Goal: Information Seeking & Learning: Learn about a topic

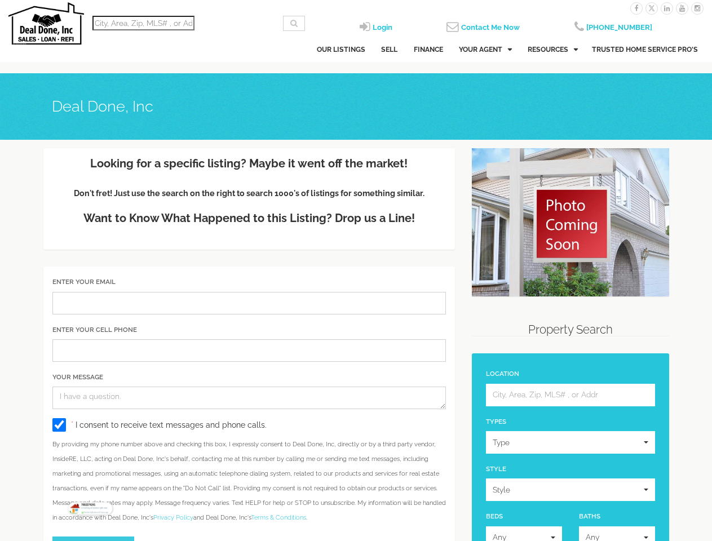
select select
click at [356, 271] on div "Enter Your Email Enter Your Cell Phone Your Message * I consent to receive text…" at bounding box center [249, 420] width 412 height 307
click at [143, 23] on input "Location" at bounding box center [143, 23] width 102 height 15
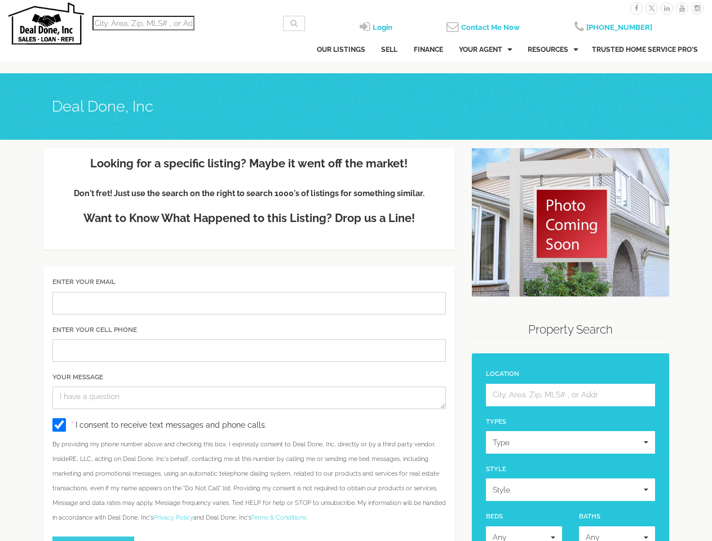
click at [496, 422] on label "Types" at bounding box center [496, 422] width 20 height 10
click at [496, 469] on label "Style" at bounding box center [496, 470] width 20 height 10
click at [494, 516] on label "Beds" at bounding box center [494, 517] width 17 height 10
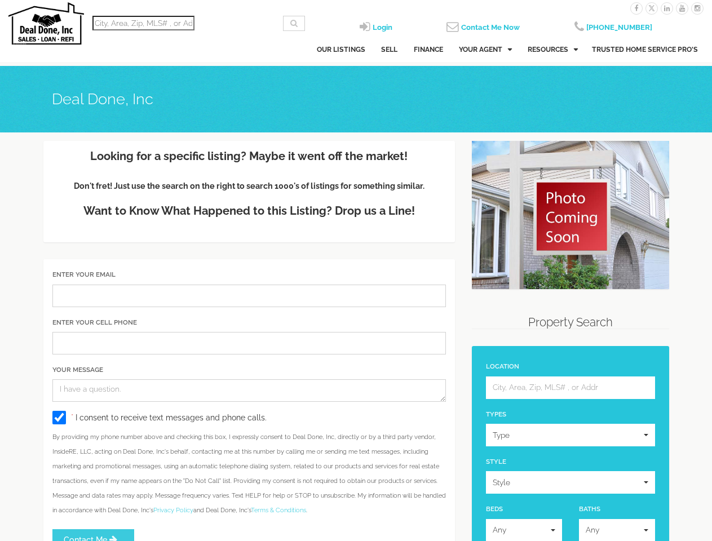
click at [590, 516] on div "Baths Any Any 1+ 1.5+ 2+ 2.5+ 3+ 4+ 5+ 6+ Baths Any 1+ 1.5+ 2+ 2.5+ 3+ 4+ 5+ 6+" at bounding box center [617, 522] width 93 height 38
